Goal: Transaction & Acquisition: Obtain resource

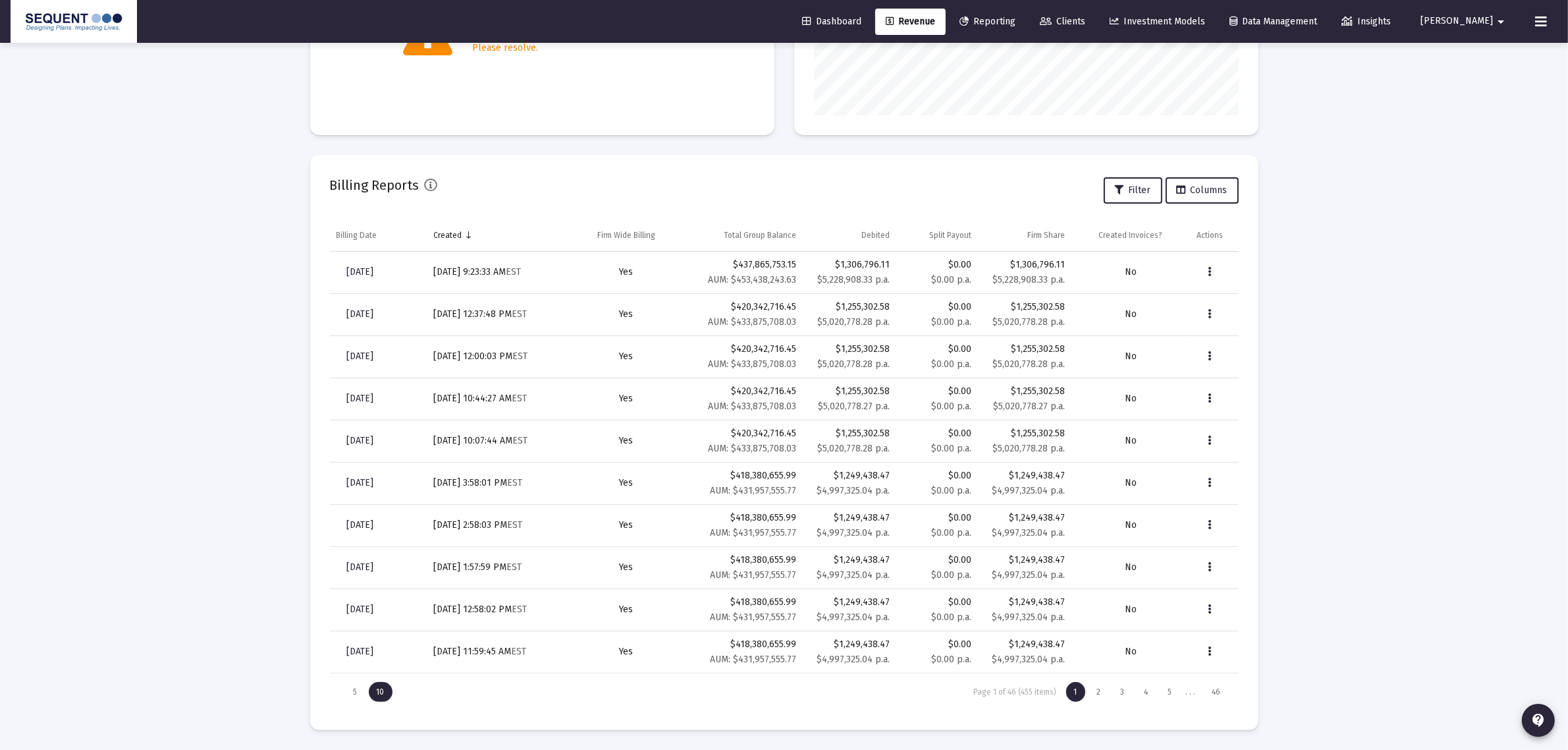
scroll to position [264, 425]
click at [1538, 23] on icon at bounding box center [1541, 21] width 12 height 16
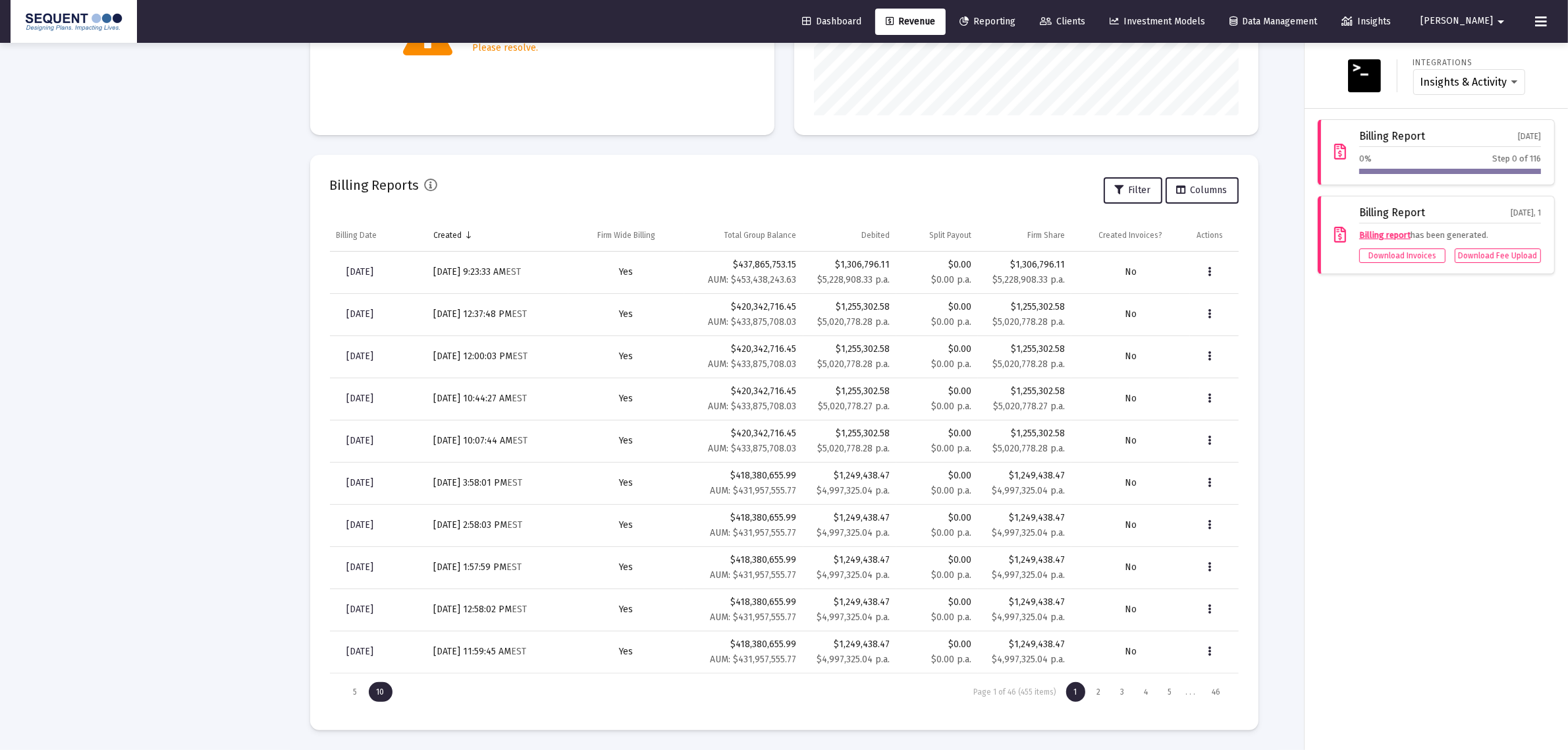
click at [955, 150] on div at bounding box center [784, 375] width 1568 height 750
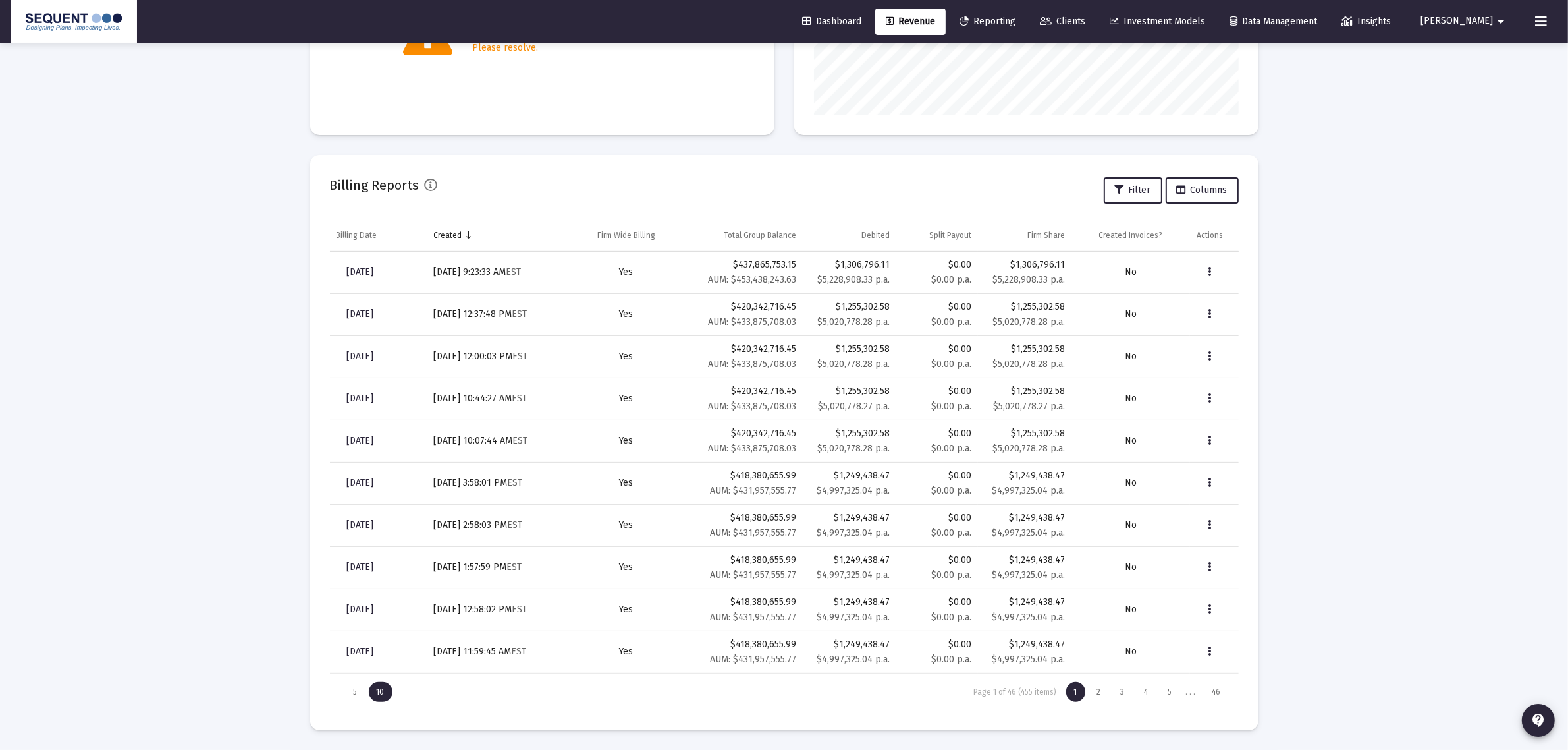
click at [64, 8] on div at bounding box center [73, 21] width 126 height 43
click at [65, 22] on img at bounding box center [74, 21] width 107 height 26
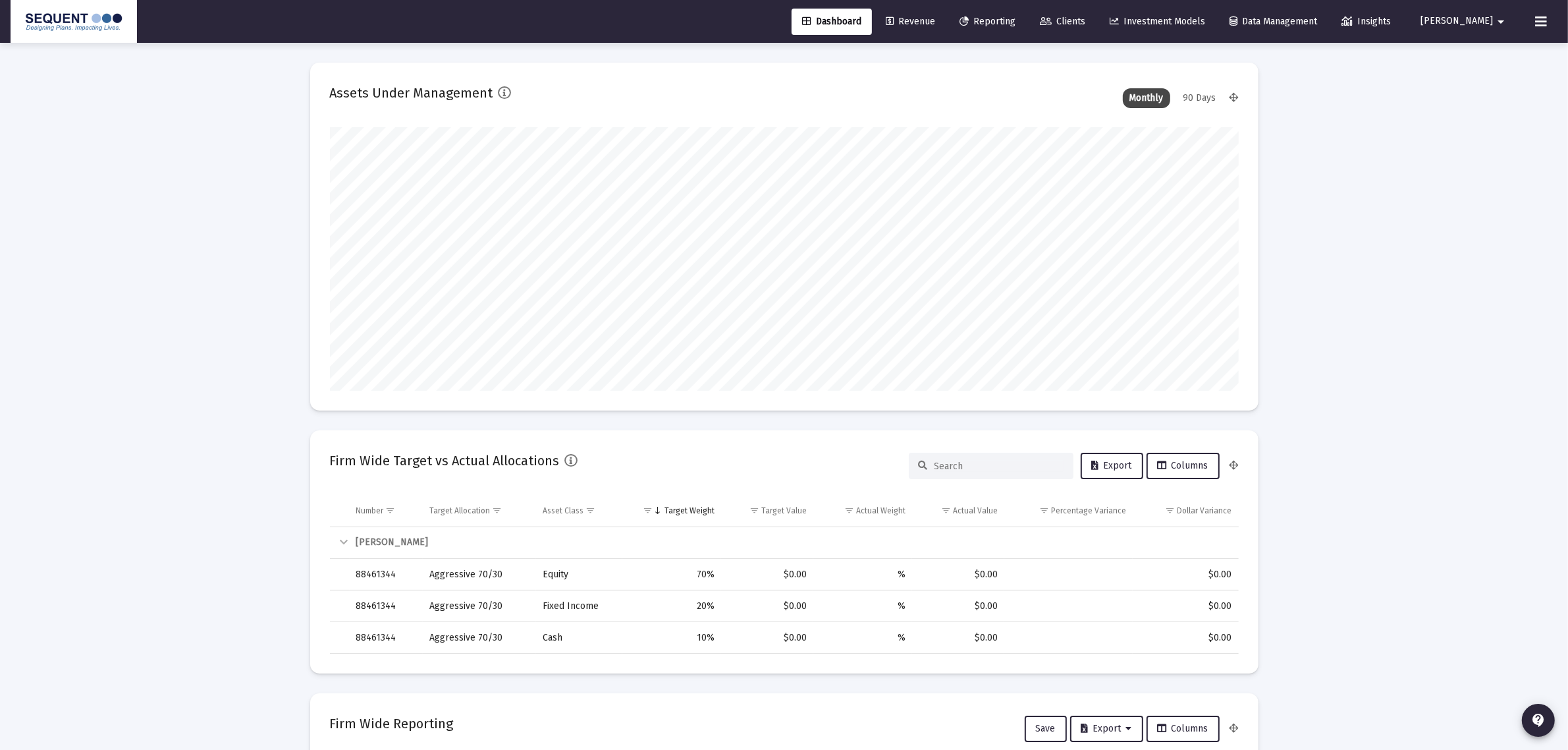
click at [934, 14] on link "Revenue" at bounding box center [911, 21] width 70 height 26
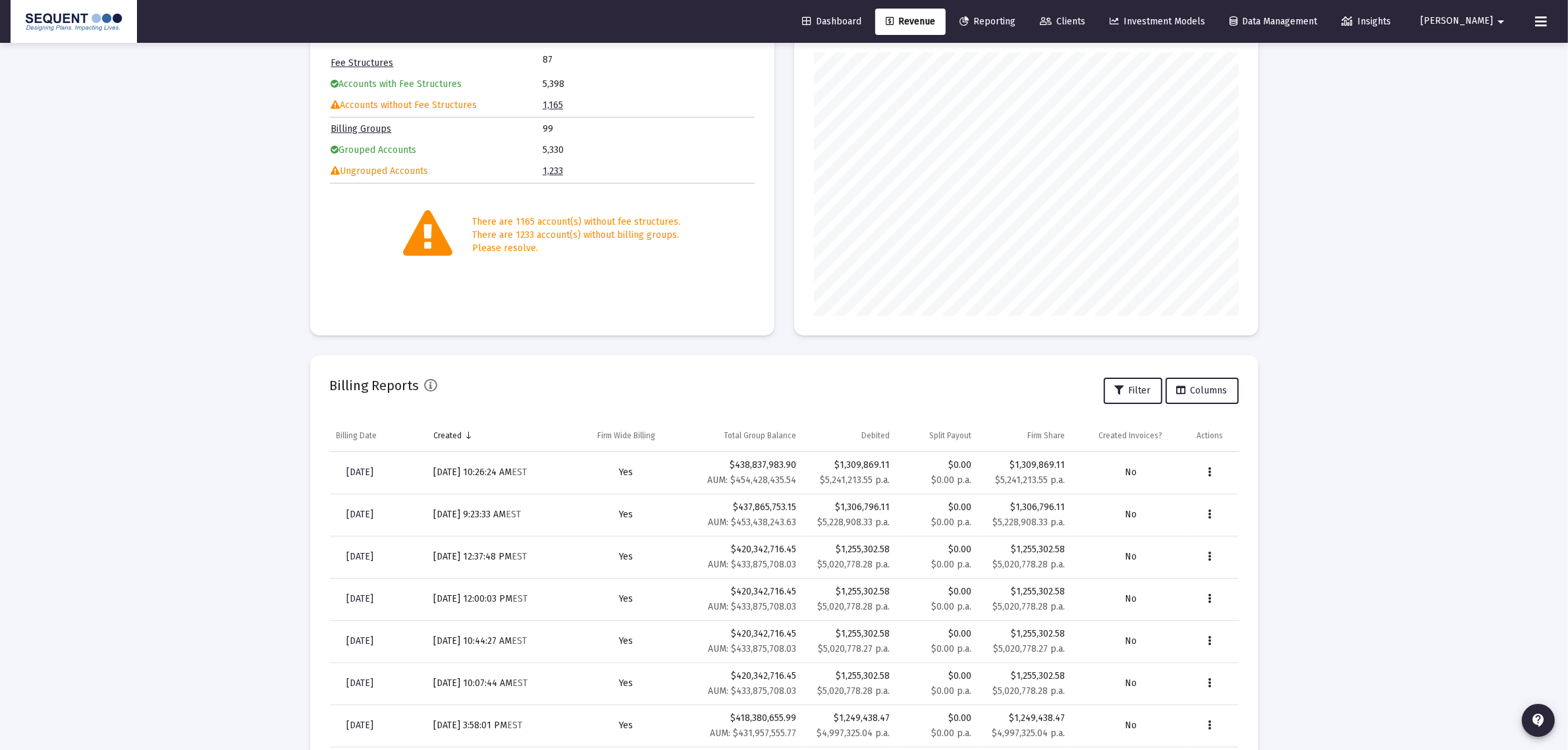
scroll to position [338, 0]
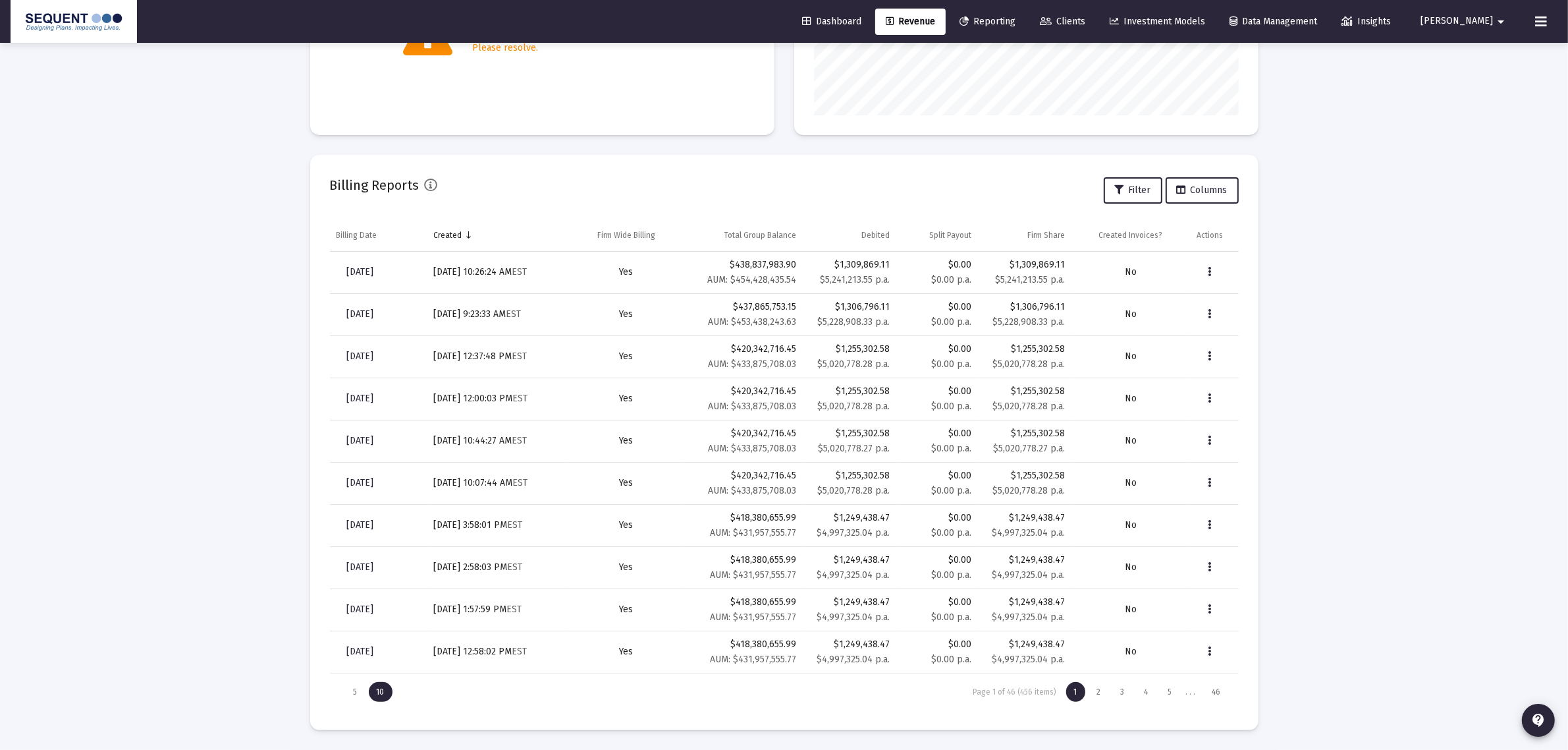
click at [1541, 8] on div "Dashboard Revenue Reporting Clients Investment Models Data Management Insights …" at bounding box center [784, 21] width 1547 height 43
click at [1535, 20] on button at bounding box center [1541, 21] width 26 height 26
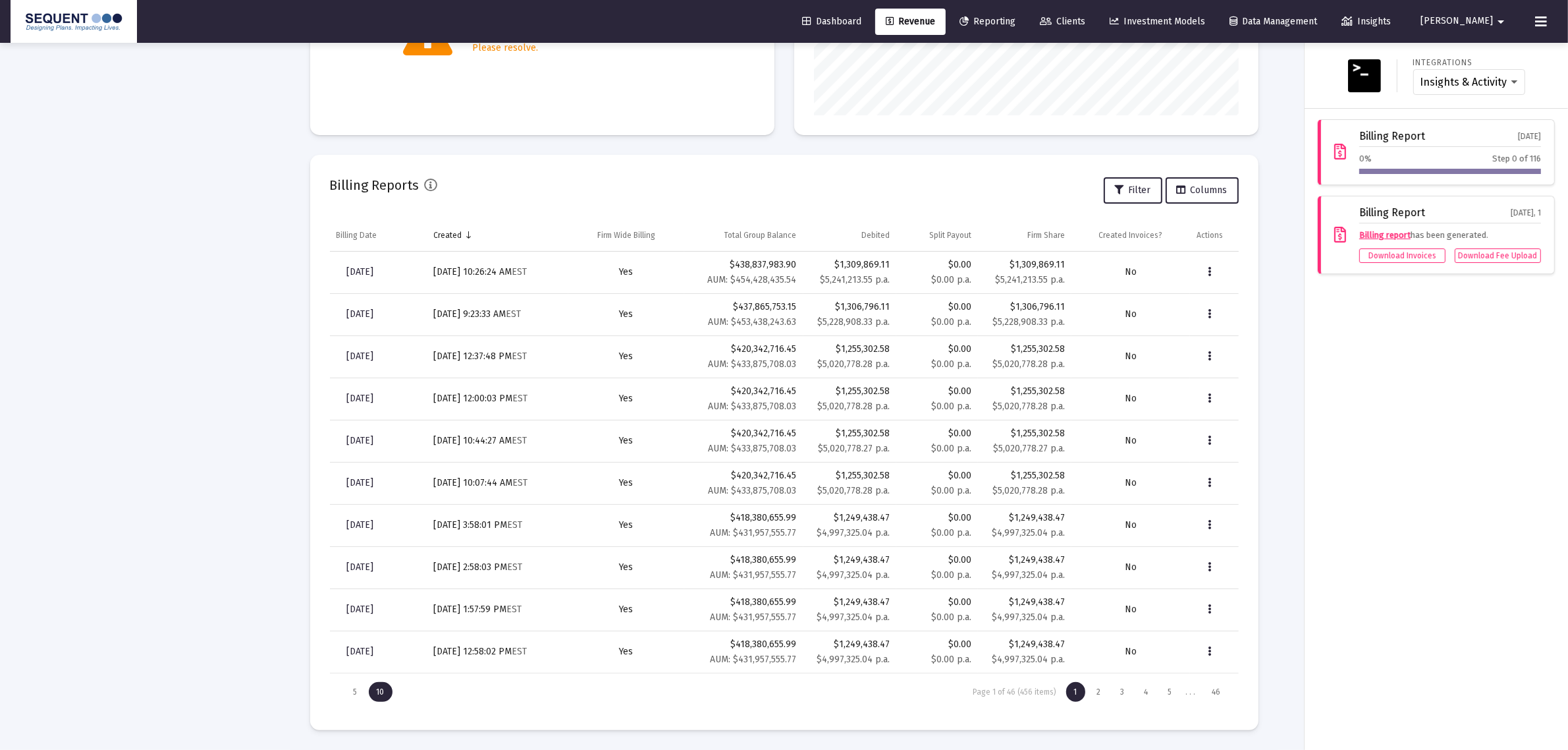
click at [735, 122] on div at bounding box center [784, 375] width 1568 height 750
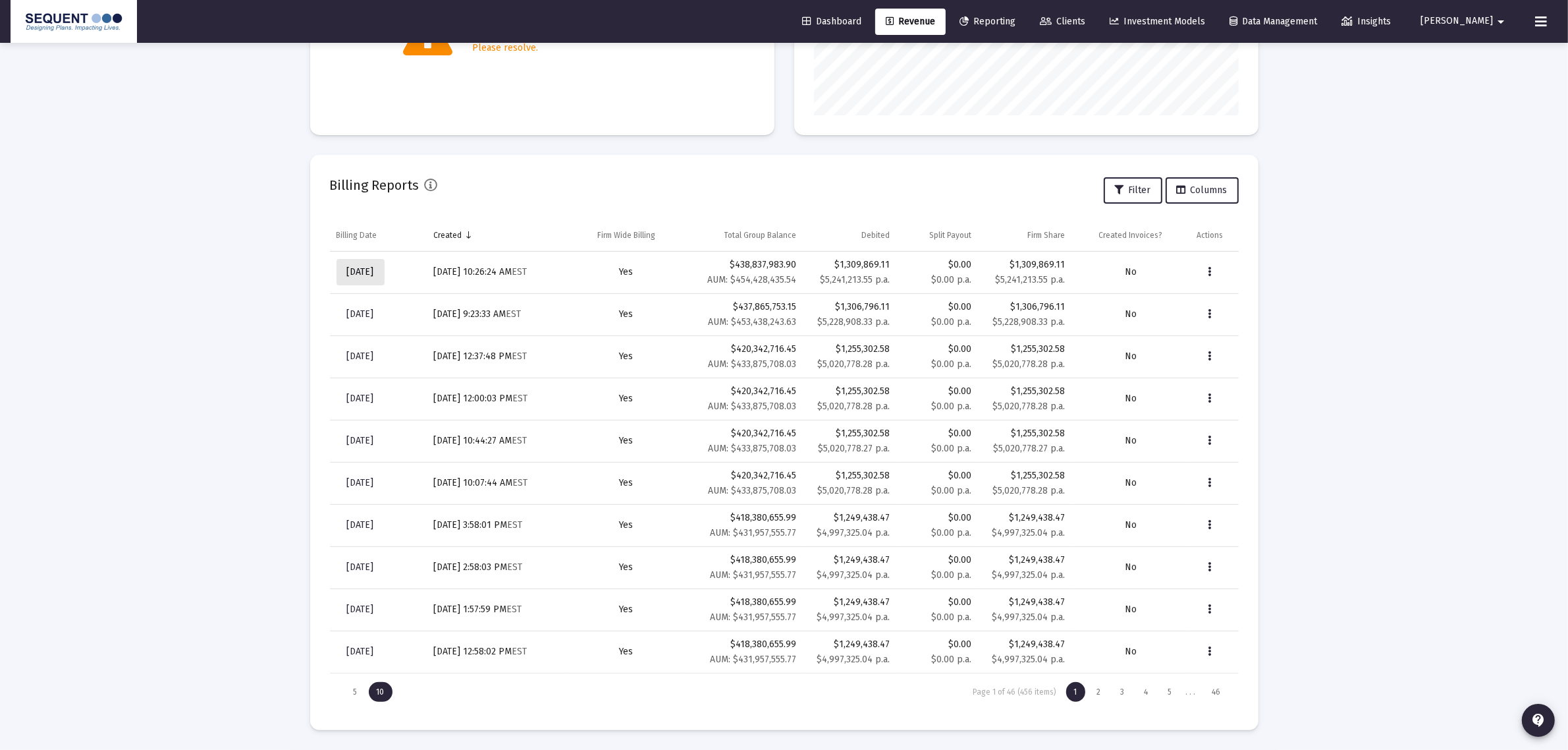
click at [361, 267] on span "[DATE]" at bounding box center [360, 272] width 27 height 11
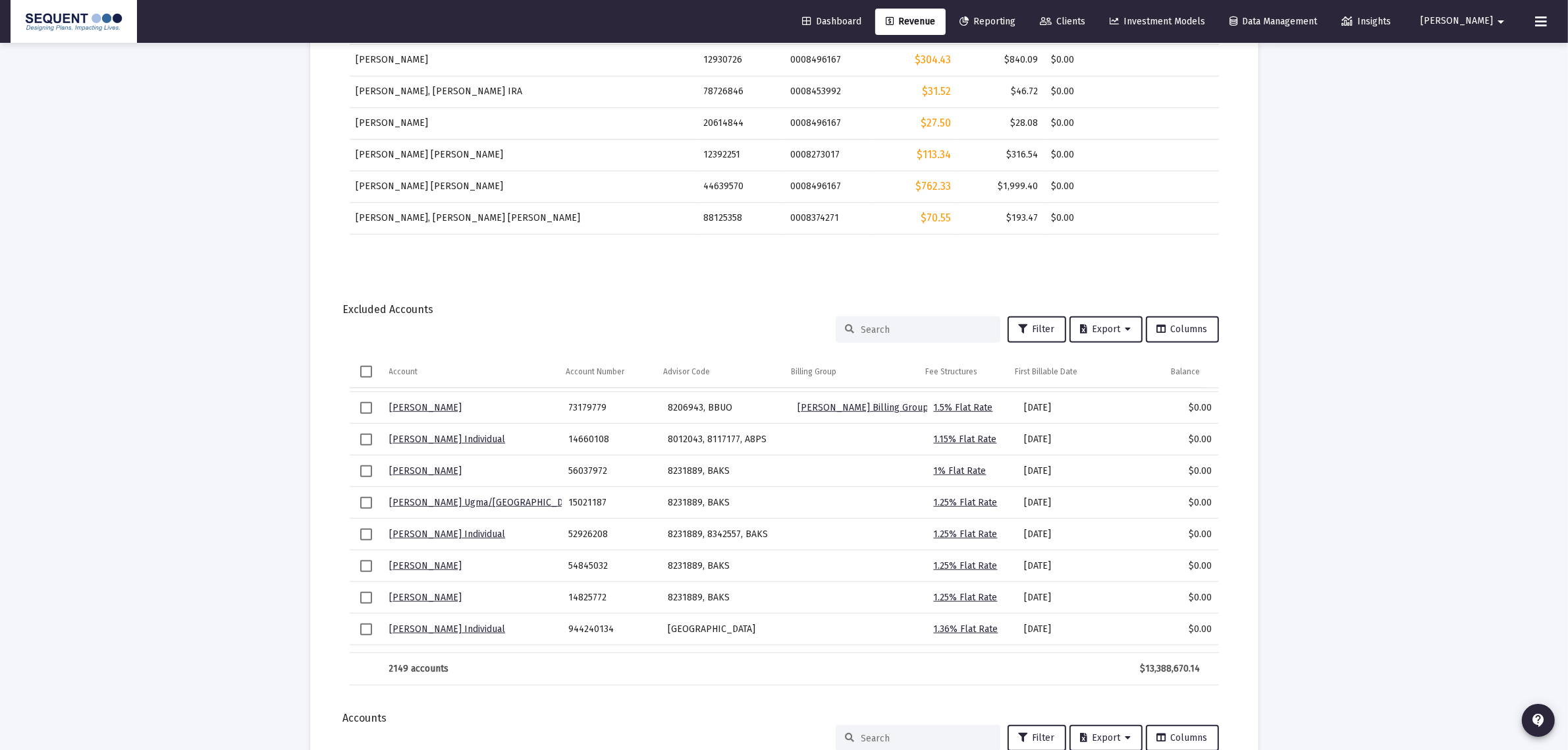
scroll to position [1428, 0]
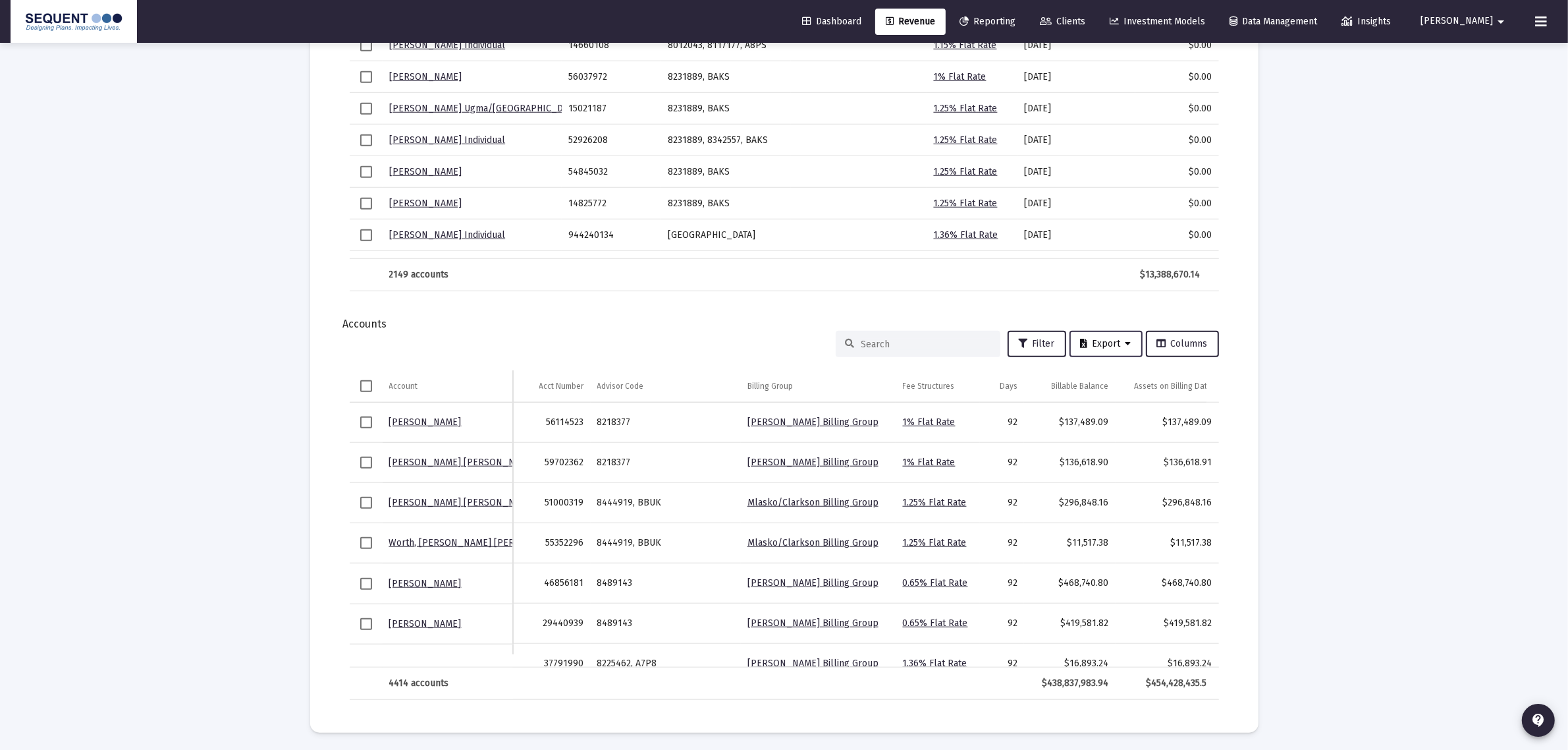
click at [1098, 340] on span "Export" at bounding box center [1106, 344] width 51 height 11
click at [1124, 383] on button "Export All Rows" at bounding box center [1111, 375] width 90 height 32
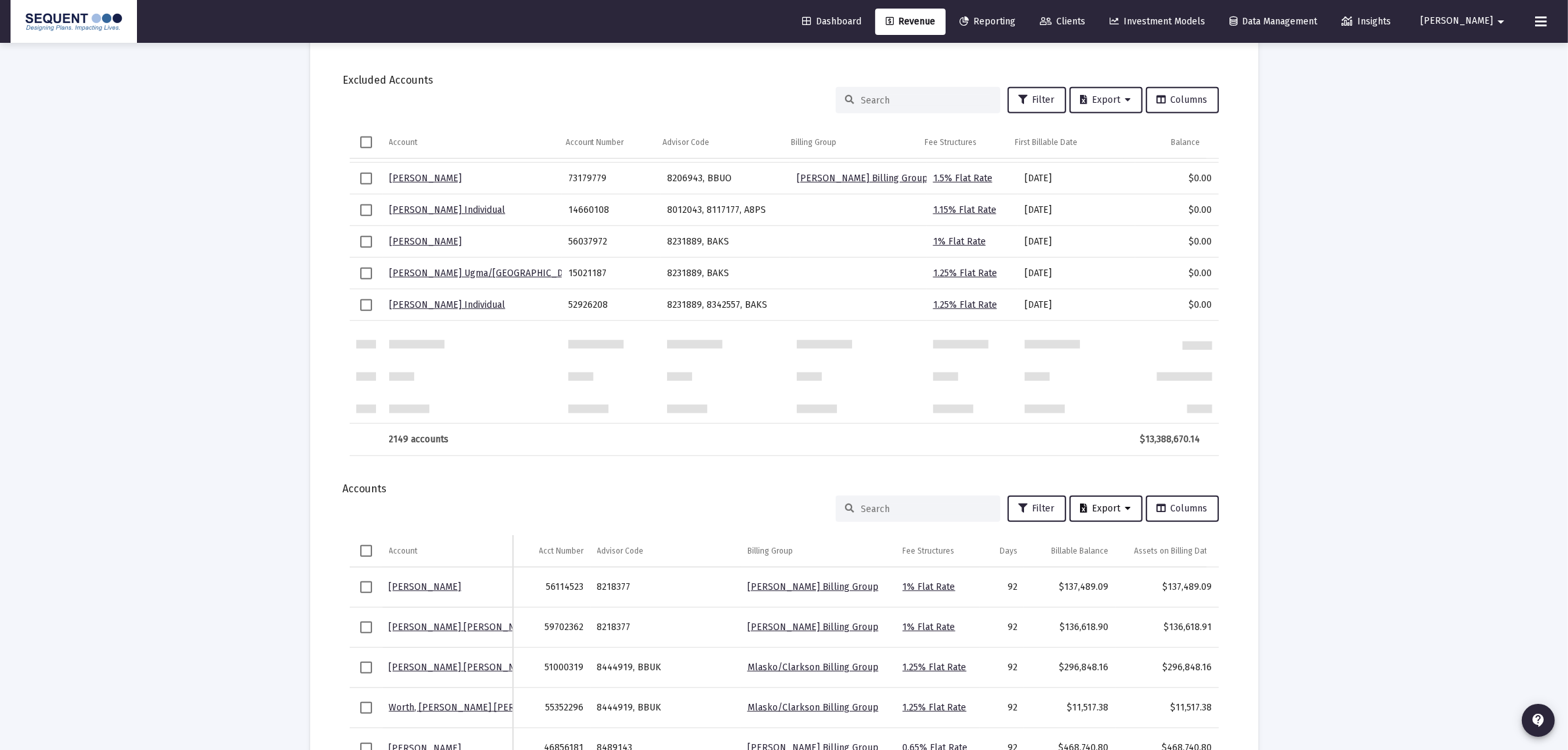
scroll to position [906, 0]
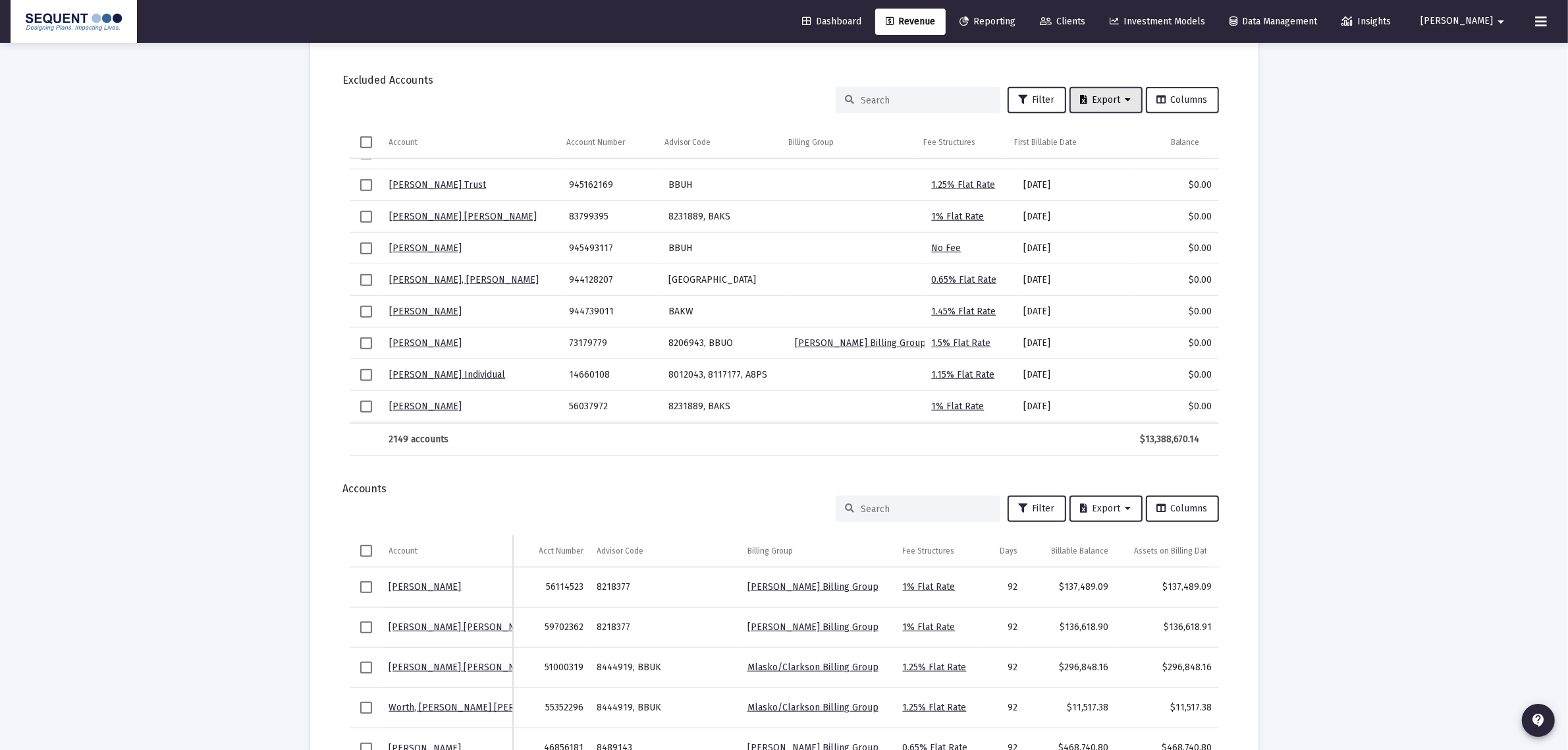
click at [1093, 99] on span "Export" at bounding box center [1106, 100] width 51 height 11
click at [1112, 126] on button "Export All Rows" at bounding box center [1111, 132] width 90 height 32
click at [1532, 21] on button at bounding box center [1541, 21] width 26 height 26
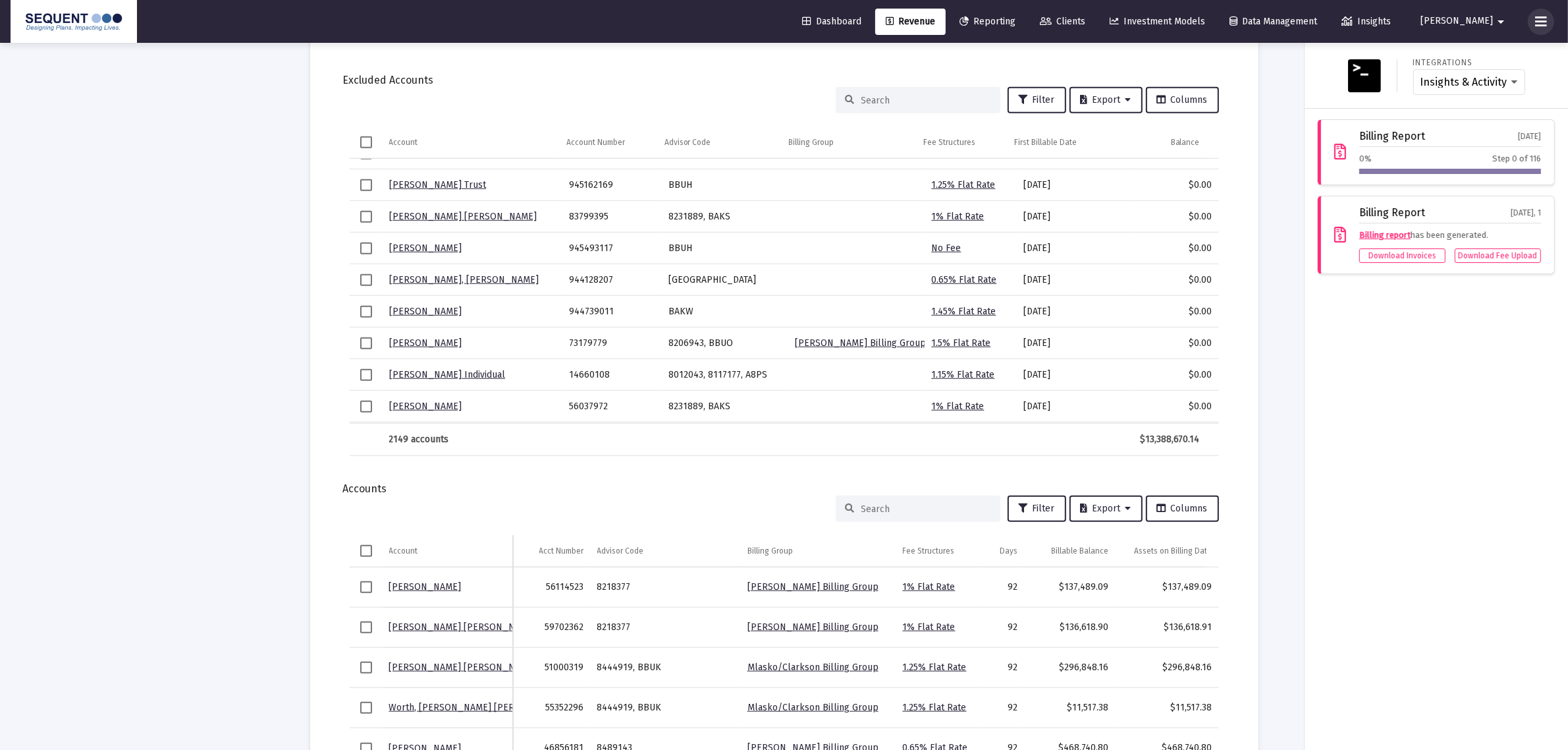
click at [1535, 20] on button at bounding box center [1541, 21] width 26 height 26
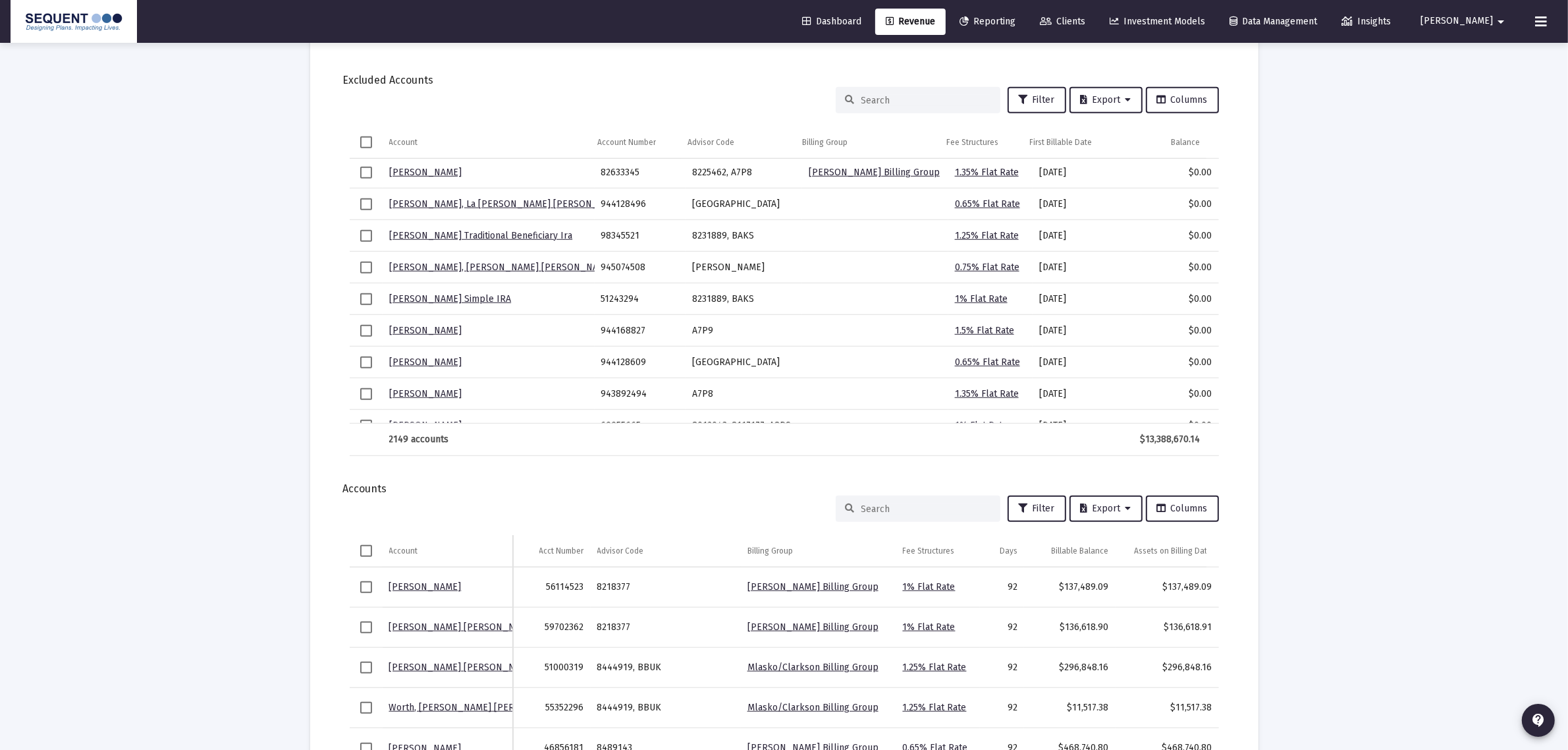
scroll to position [82, 0]
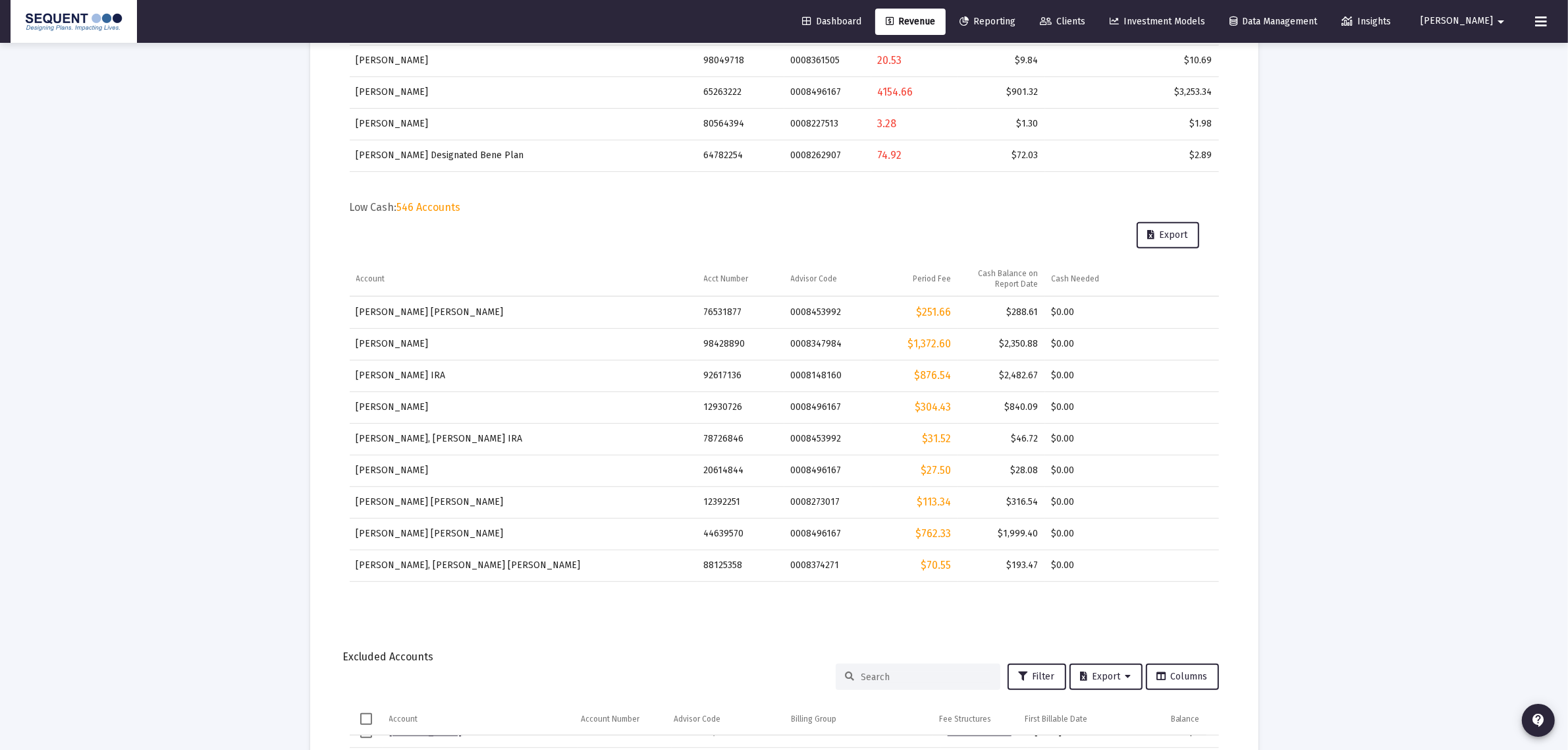
scroll to position [0, 0]
